Goal: Information Seeking & Learning: Learn about a topic

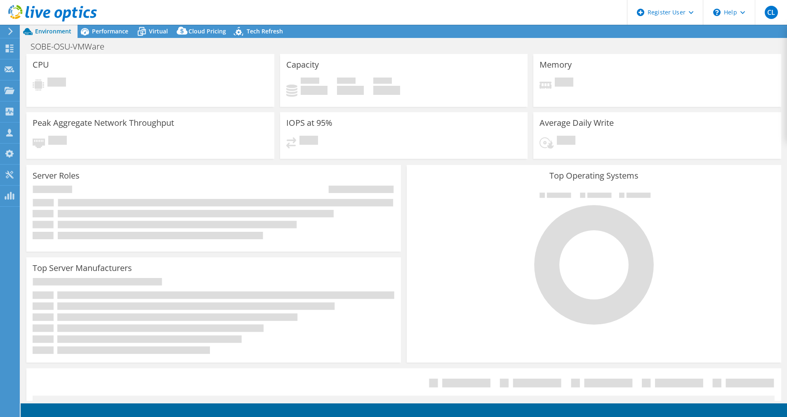
select select "USD"
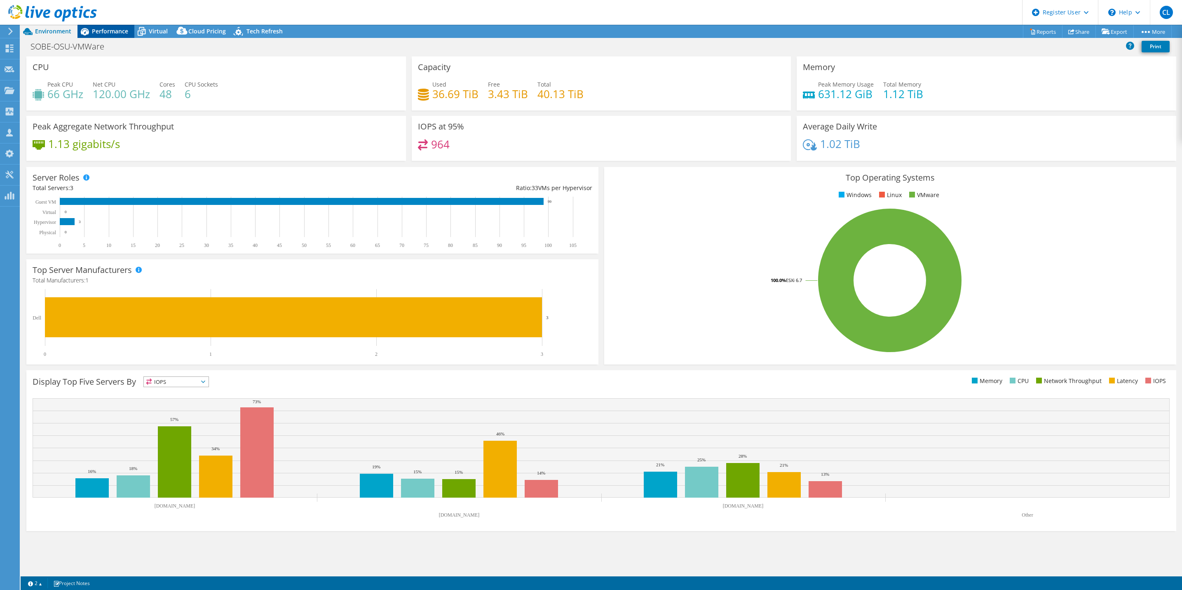
click at [120, 26] on div "Performance" at bounding box center [105, 31] width 57 height 13
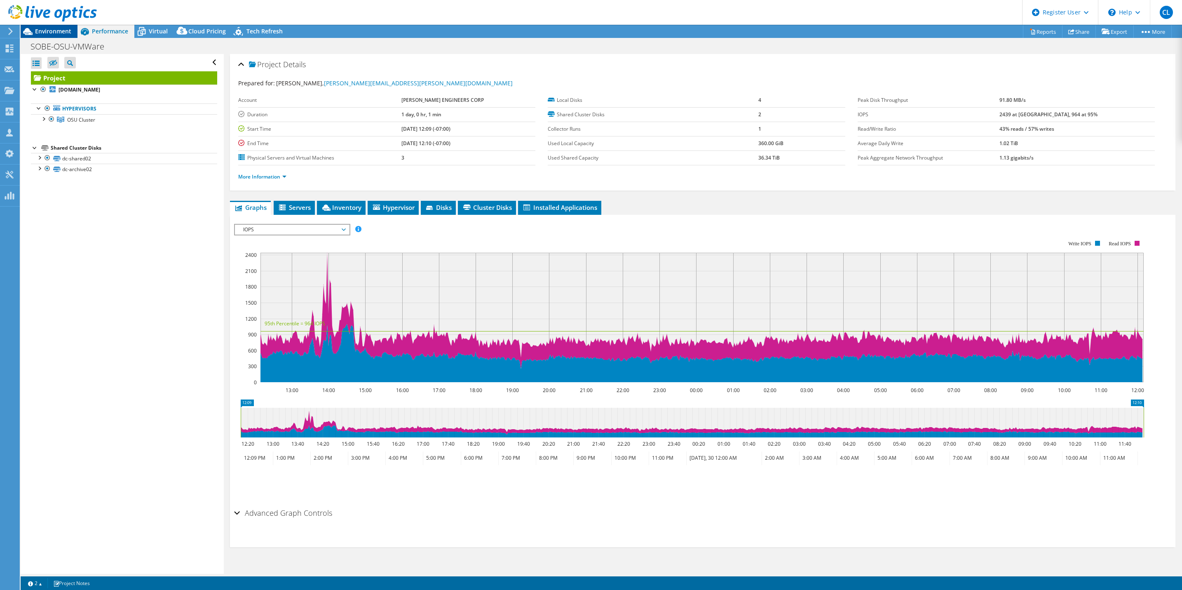
click at [50, 30] on span "Environment" at bounding box center [53, 31] width 36 height 8
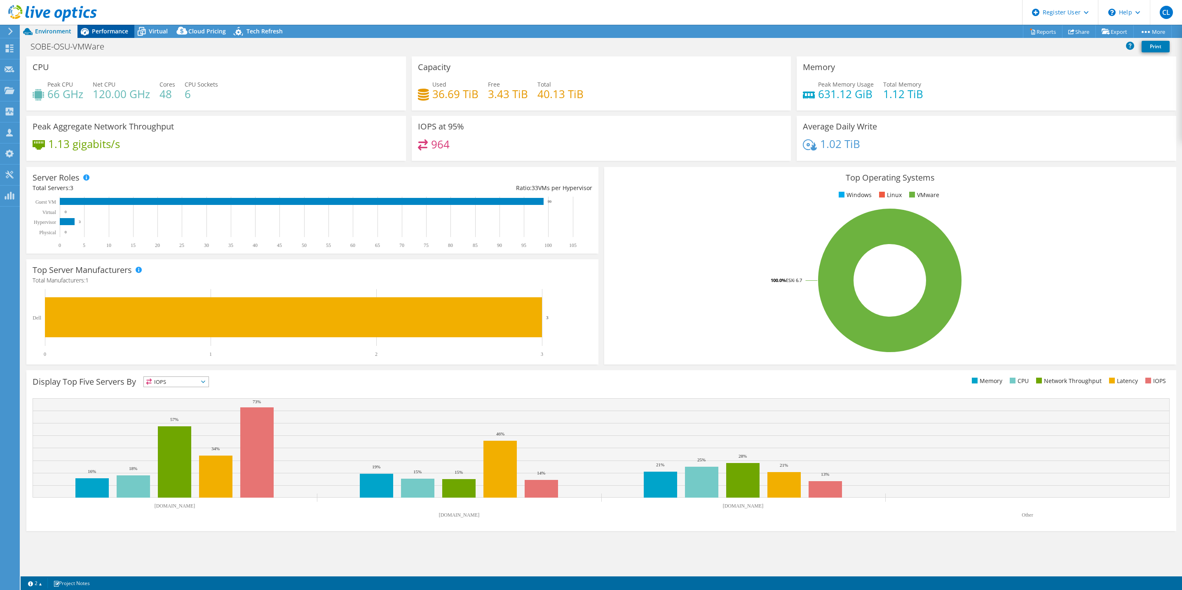
click at [113, 32] on span "Performance" at bounding box center [110, 31] width 36 height 8
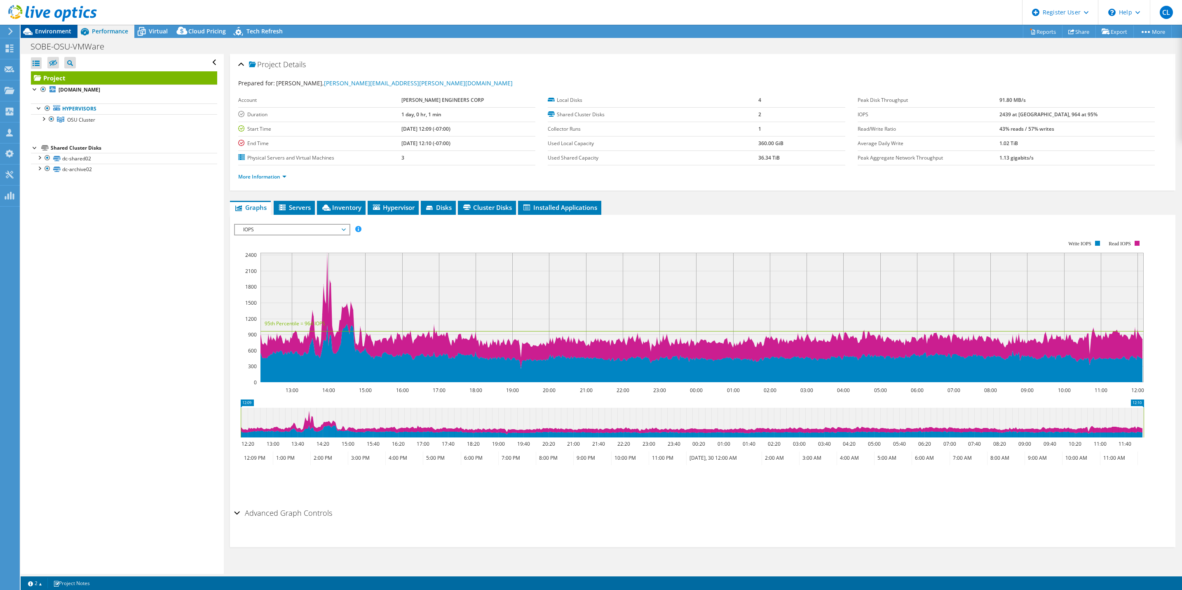
click at [54, 31] on span "Environment" at bounding box center [53, 31] width 36 height 8
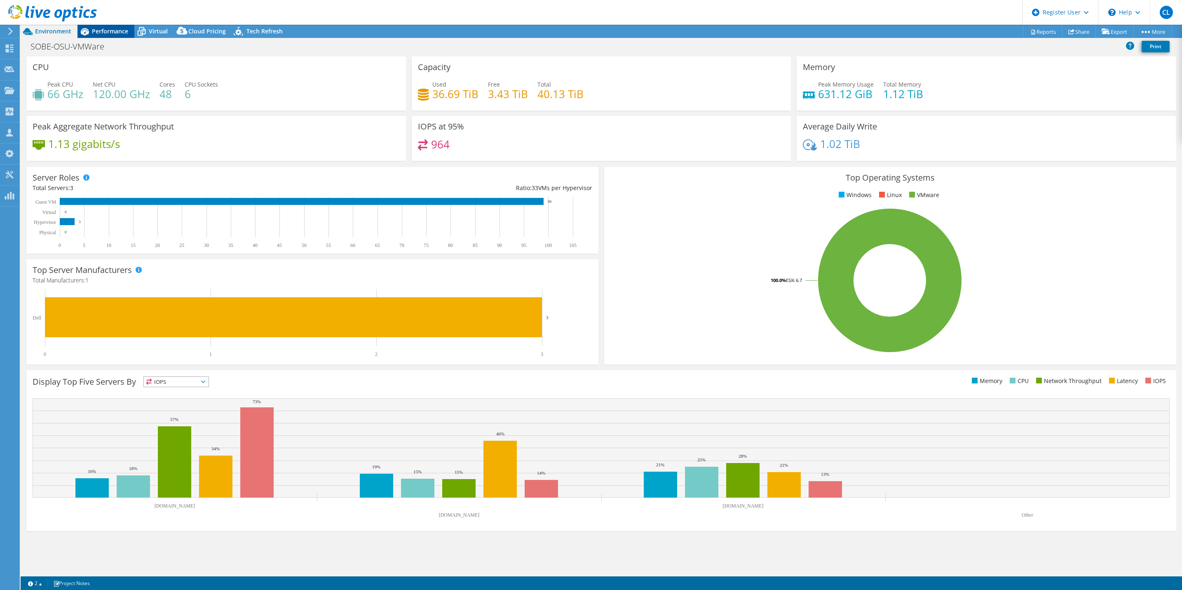
click at [115, 28] on span "Performance" at bounding box center [110, 31] width 36 height 8
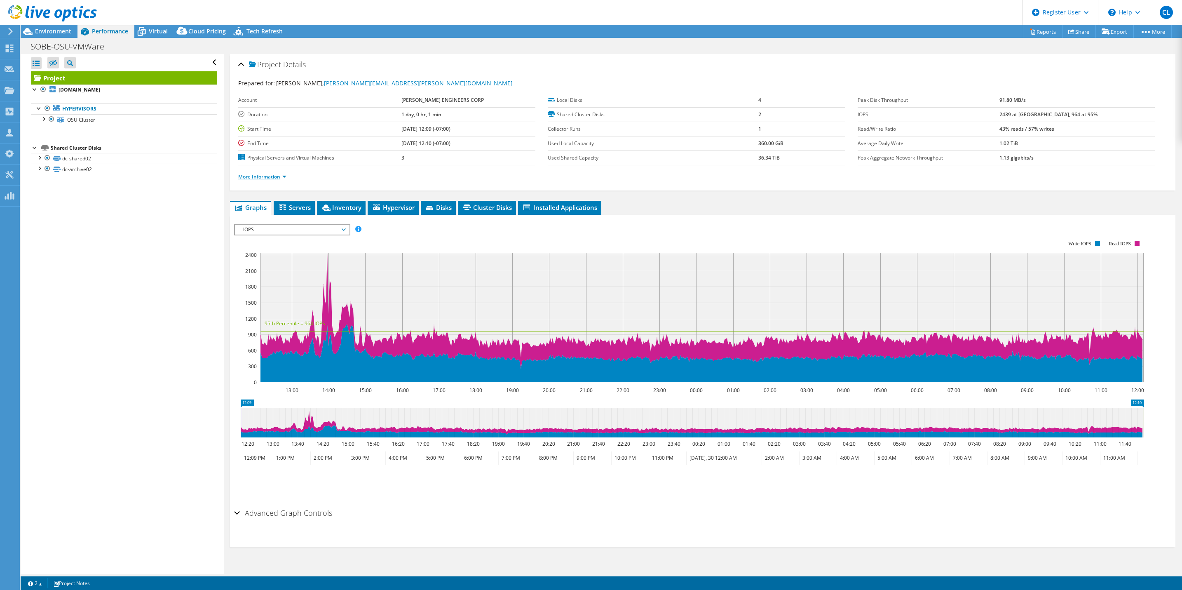
click at [274, 176] on link "More Information" at bounding box center [262, 176] width 48 height 7
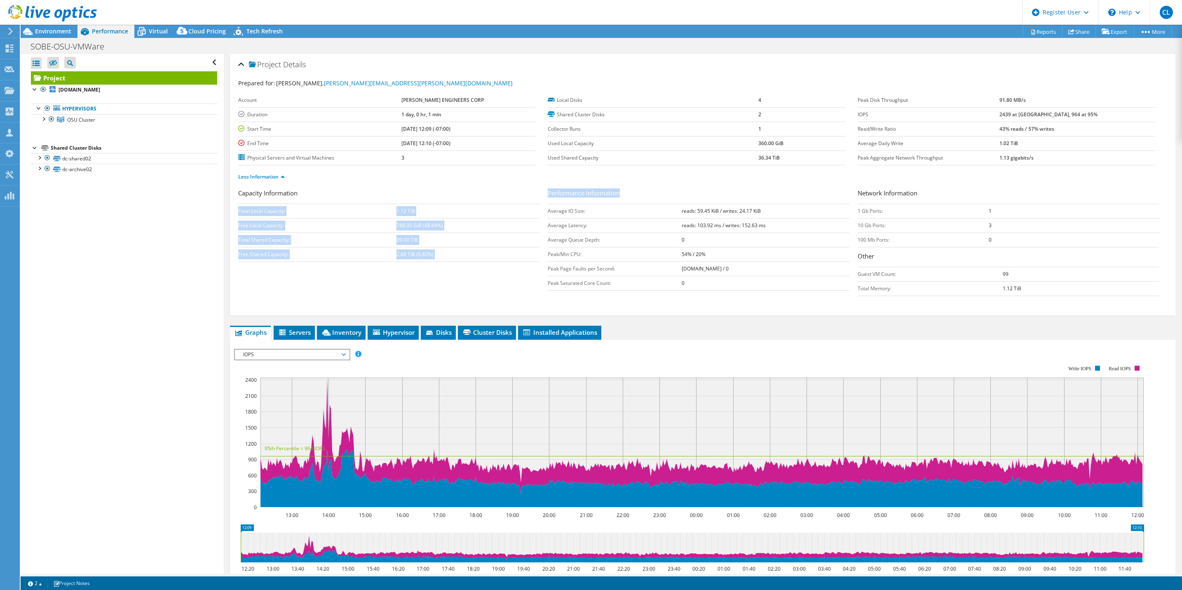
drag, startPoint x: 542, startPoint y: 193, endPoint x: 627, endPoint y: 191, distance: 85.8
click at [627, 191] on div "Capacity Information Total Local Capacity: 1.12 TiB Free Local Capacity: 788.00…" at bounding box center [702, 244] width 929 height 112
drag, startPoint x: 627, startPoint y: 191, endPoint x: 560, endPoint y: 256, distance: 93.9
click at [560, 256] on td "Peak/Min CPU:" at bounding box center [615, 254] width 134 height 14
click at [256, 359] on span "IOPS" at bounding box center [292, 355] width 106 height 10
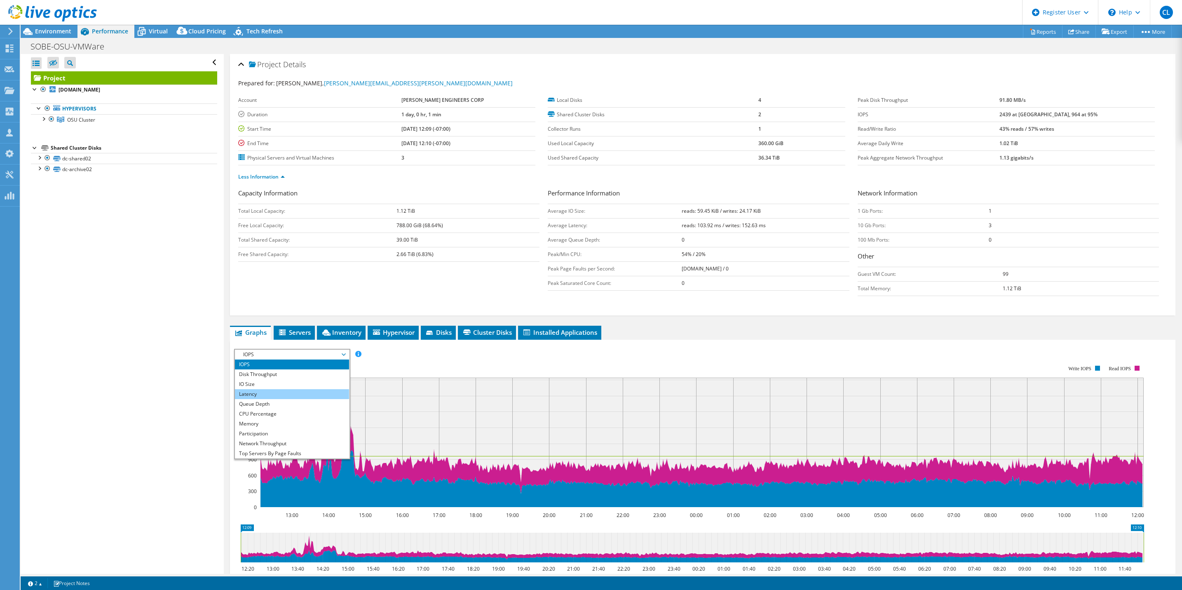
click at [264, 397] on li "Latency" at bounding box center [292, 394] width 114 height 10
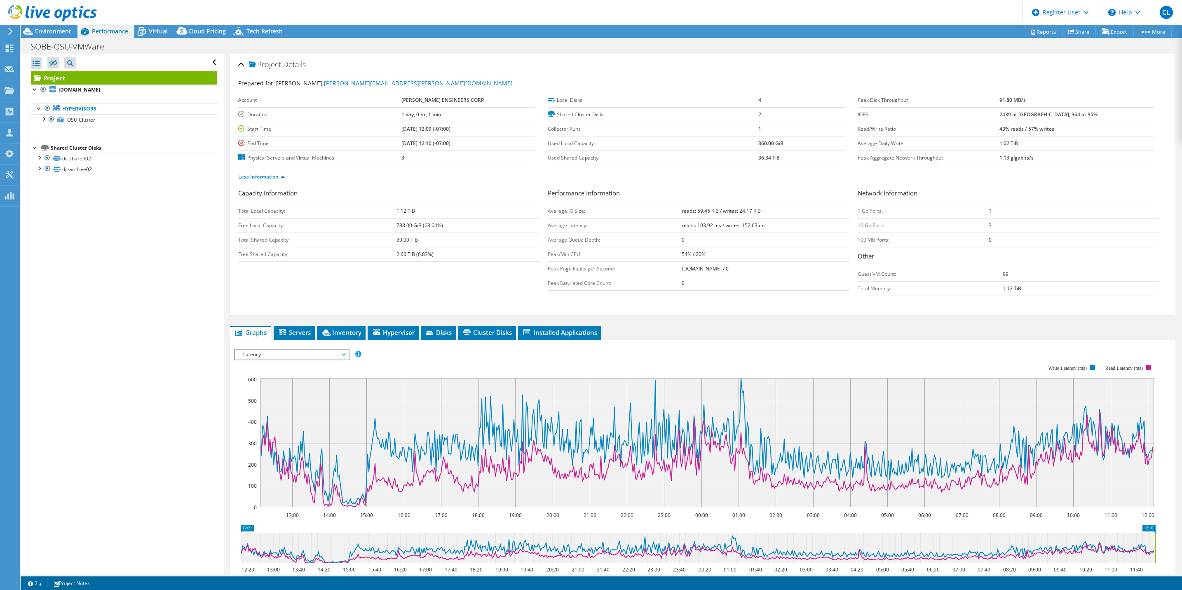
click at [282, 351] on span "Latency" at bounding box center [292, 355] width 106 height 10
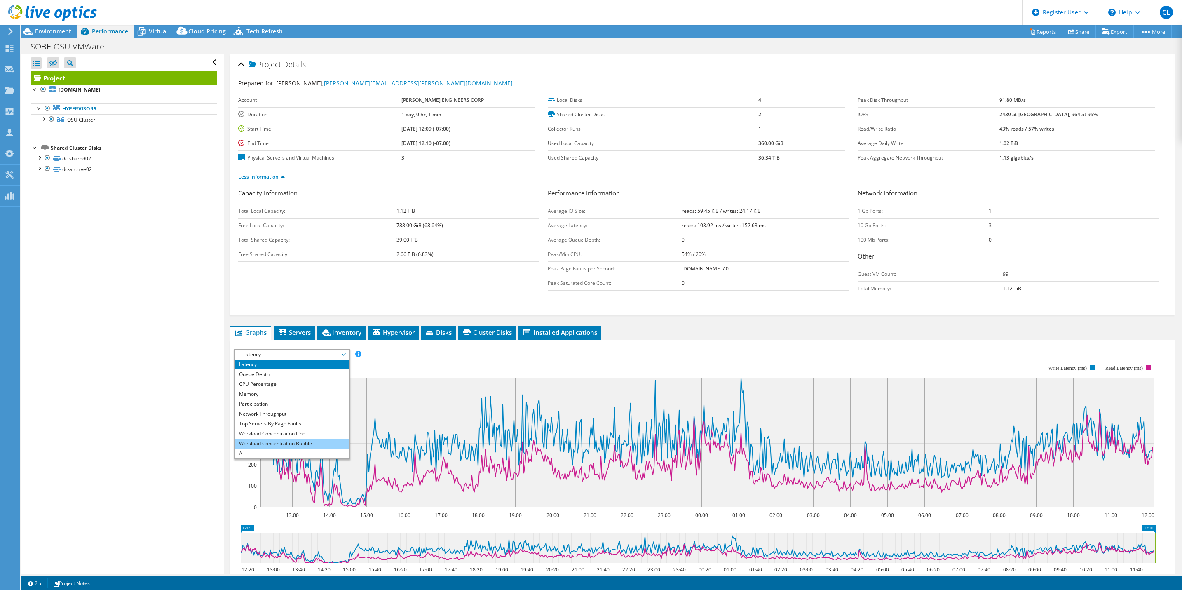
click at [295, 416] on li "Workload Concentration Bubble" at bounding box center [292, 444] width 114 height 10
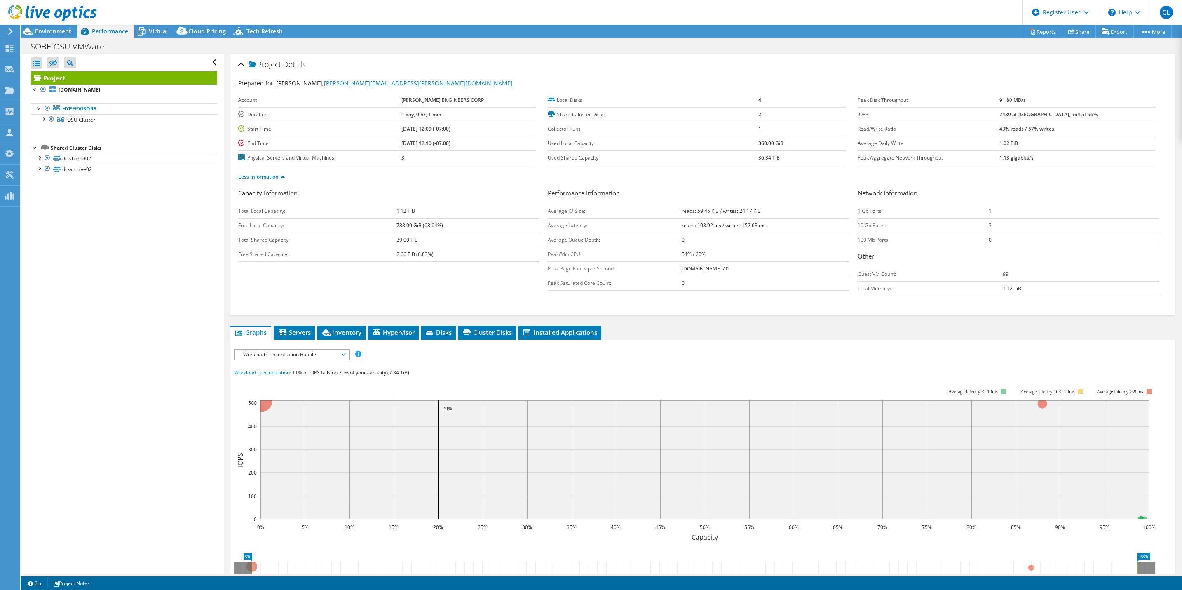
scroll to position [137, 0]
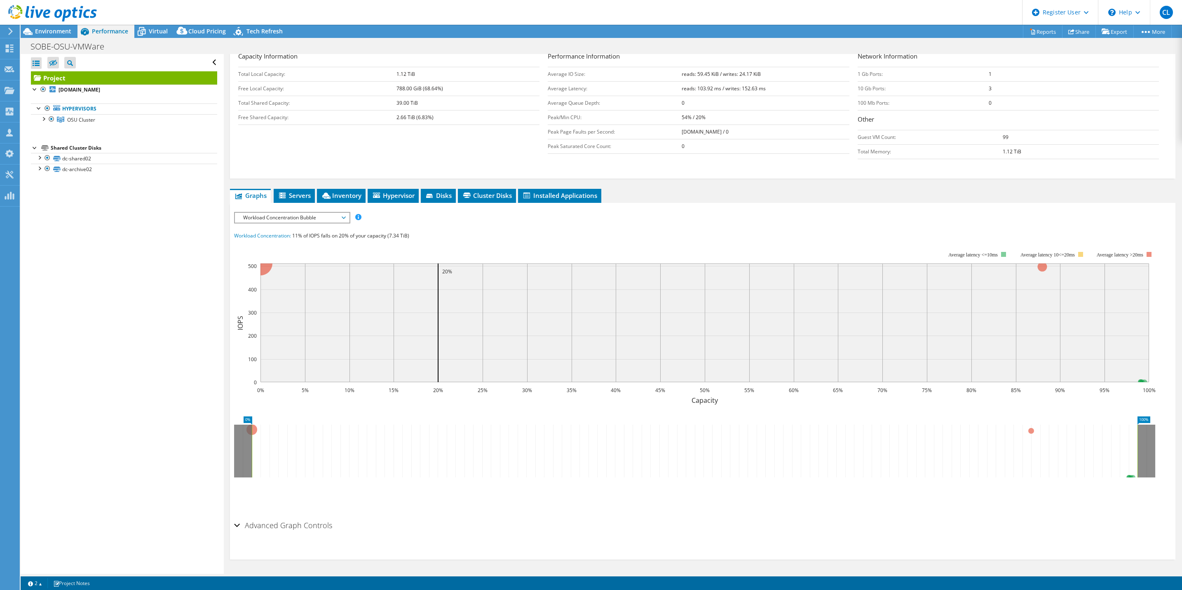
click at [319, 223] on div "Workload Concentration Bubble IOPS Disk Throughput IO Size Latency Queue Depth …" at bounding box center [292, 218] width 116 height 12
click at [441, 237] on div "Workload Concentration: 11% of IOPS falls on 20% of your capacity (7.34 TiB)" at bounding box center [702, 235] width 937 height 9
click at [268, 266] on circle at bounding box center [261, 263] width 24 height 24
click at [485, 245] on rect at bounding box center [695, 322] width 922 height 165
click at [124, 156] on link "dc-shared02" at bounding box center [124, 158] width 186 height 11
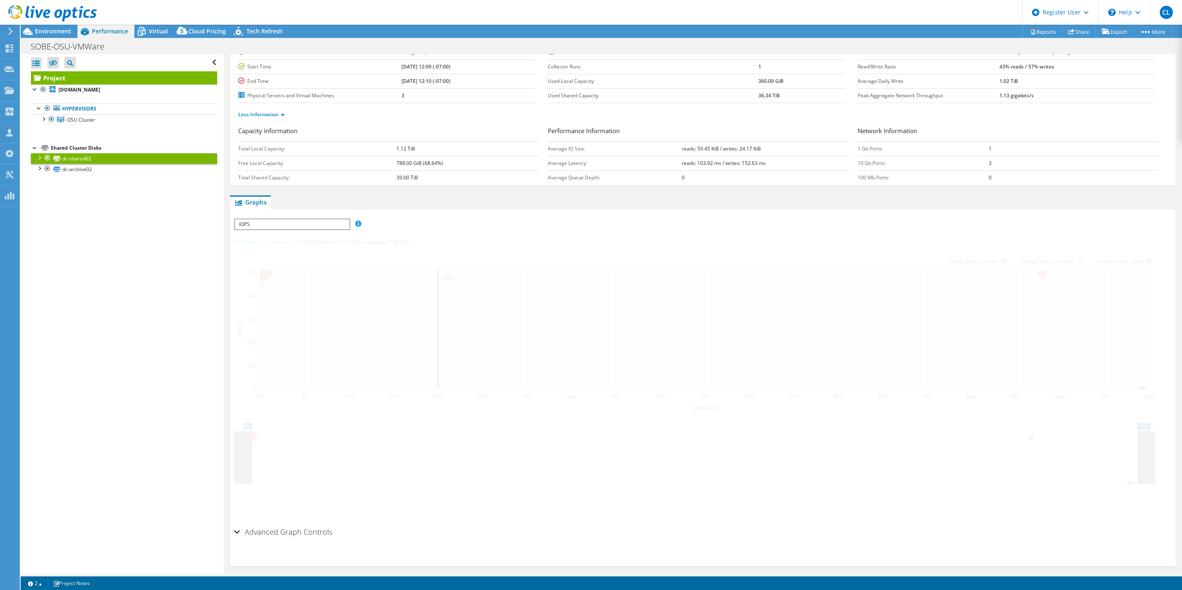
scroll to position [0, 0]
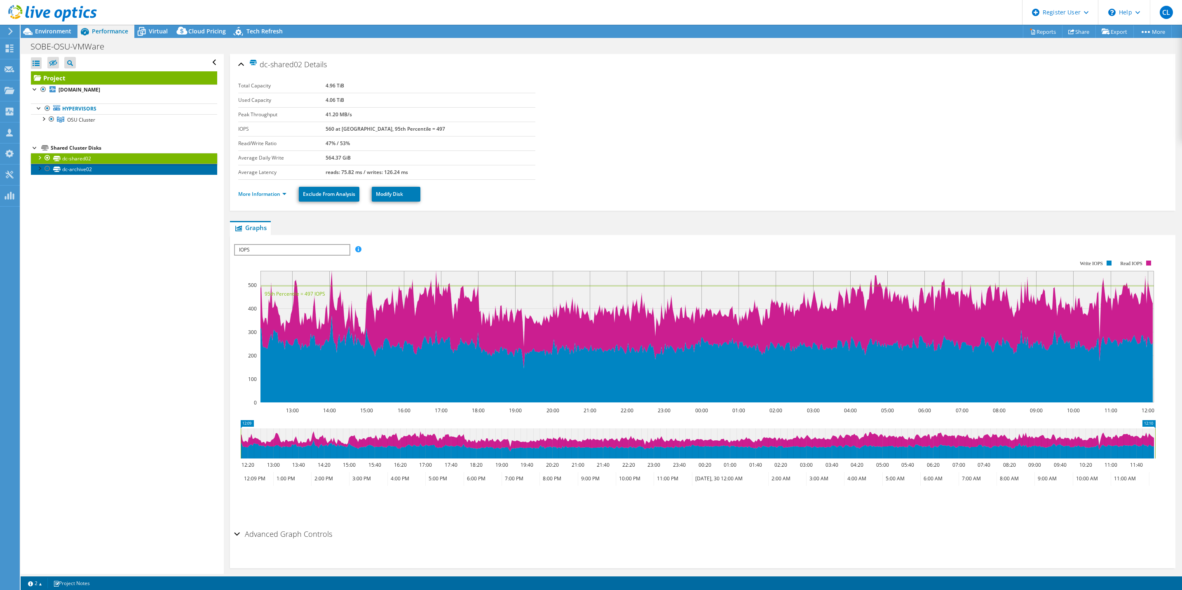
click at [125, 168] on link "dc-archive02" at bounding box center [124, 169] width 186 height 11
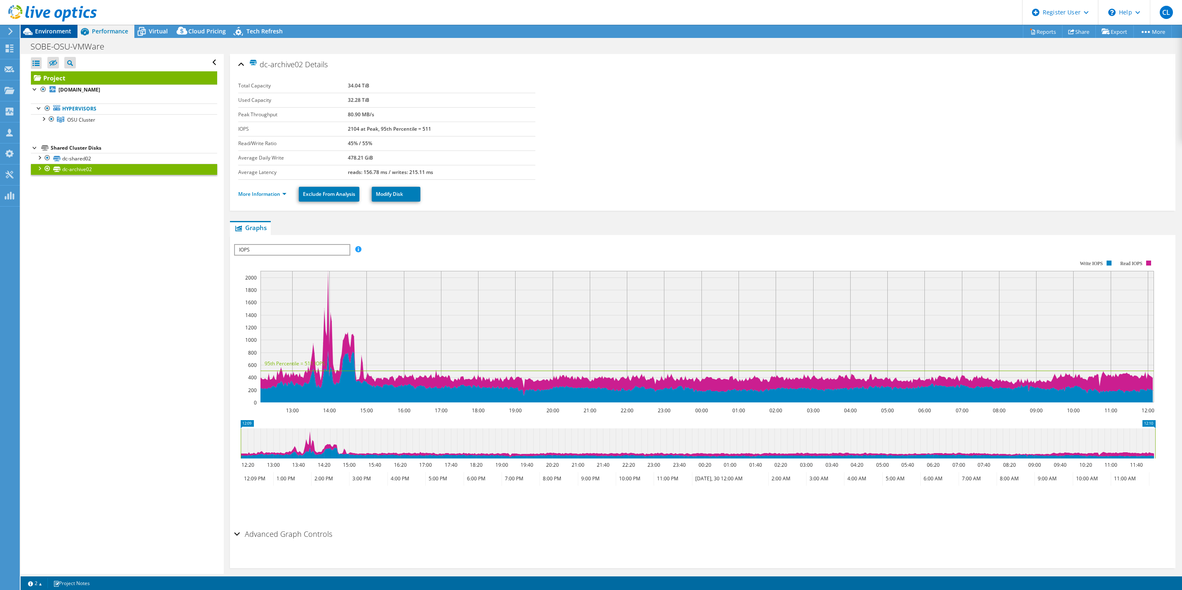
click at [28, 31] on icon at bounding box center [27, 31] width 9 height 7
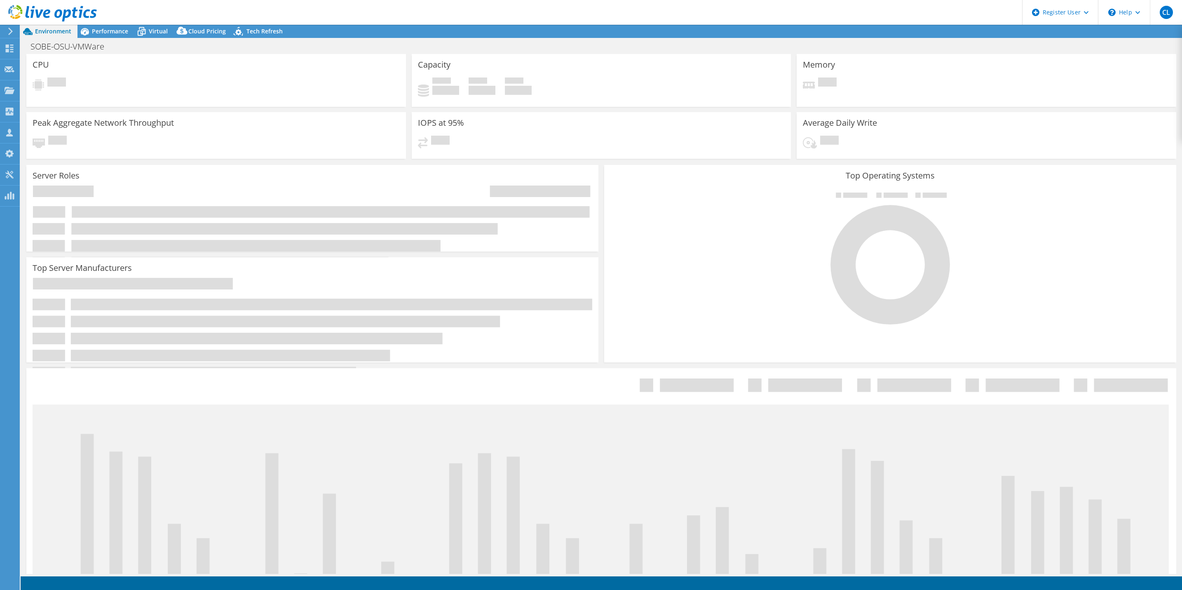
select select "USD"
